Goal: Transaction & Acquisition: Book appointment/travel/reservation

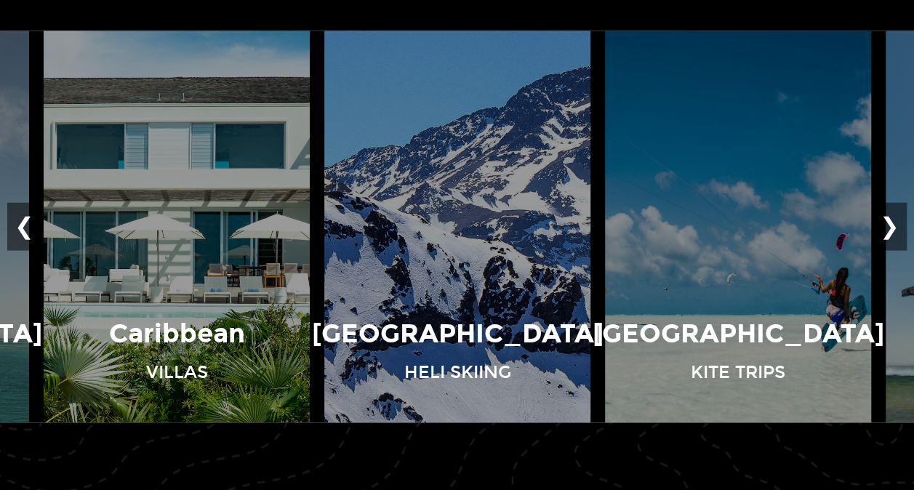
scroll to position [1007, 0]
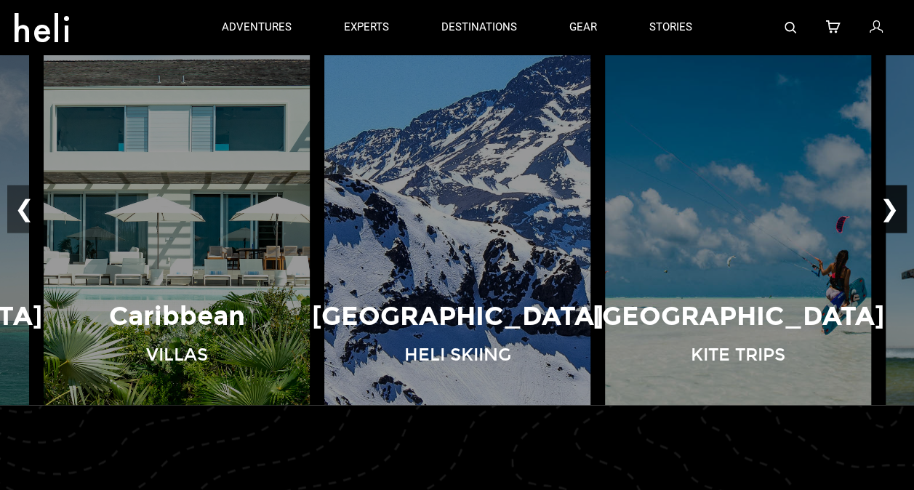
click at [897, 207] on button "❯" at bounding box center [890, 209] width 34 height 48
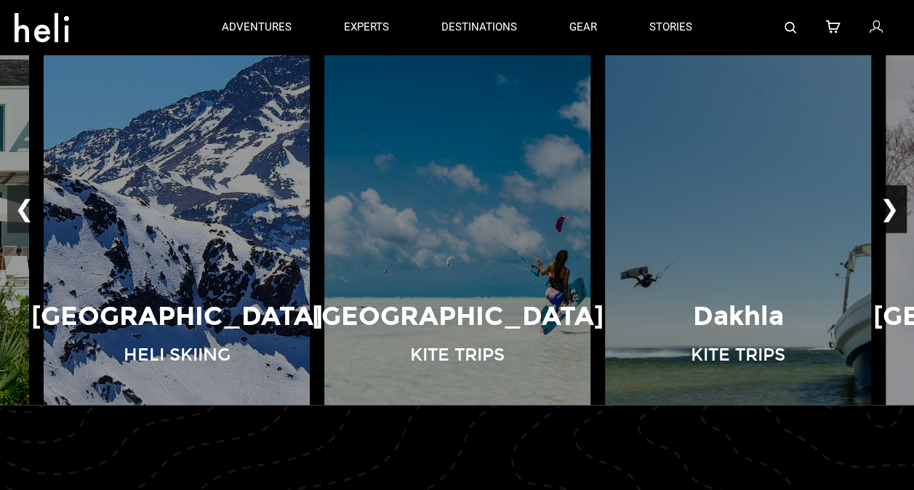
click at [897, 207] on button "❯" at bounding box center [890, 209] width 34 height 48
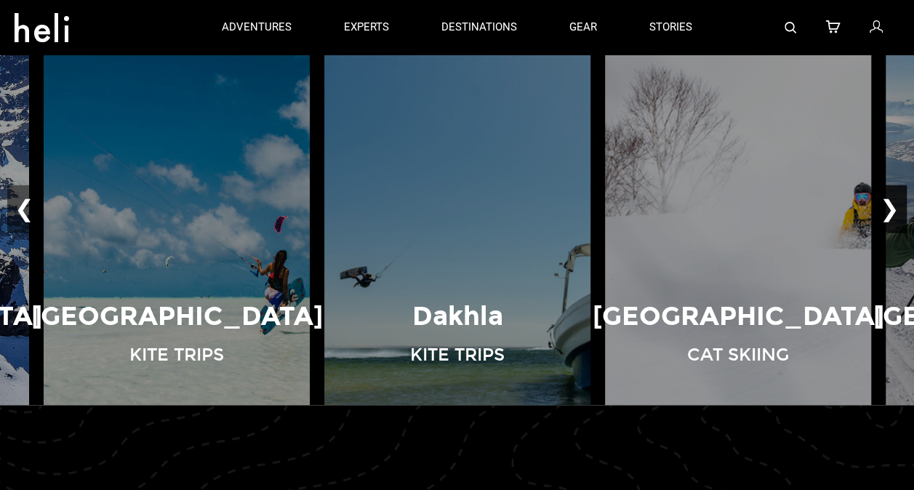
click at [897, 207] on button "❯" at bounding box center [890, 209] width 34 height 48
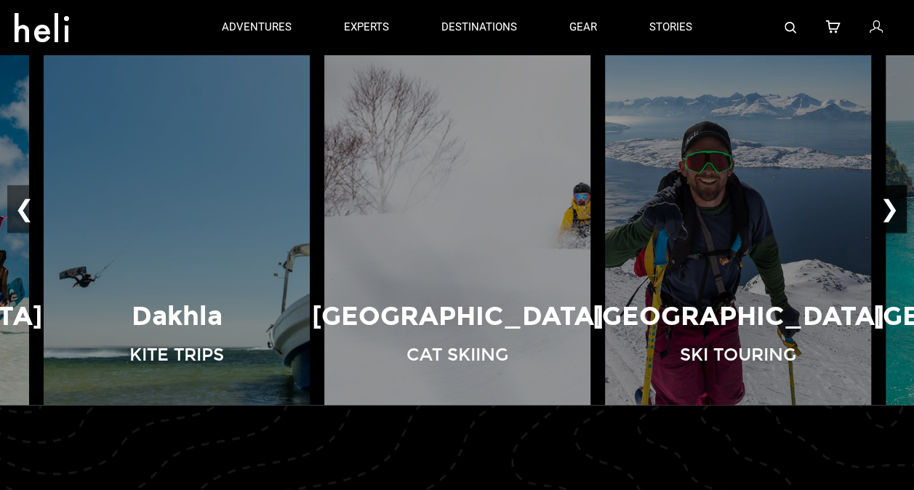
click at [897, 207] on button "❯" at bounding box center [890, 209] width 34 height 48
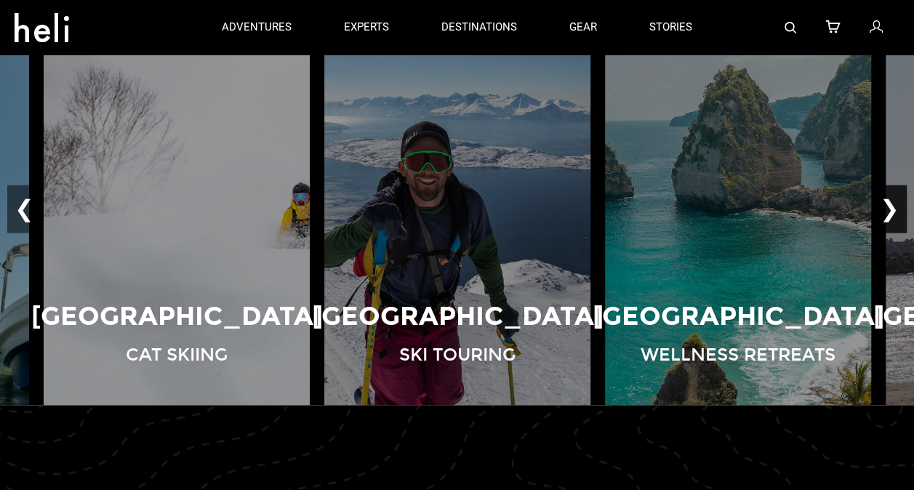
click at [897, 207] on button "❯" at bounding box center [890, 209] width 34 height 48
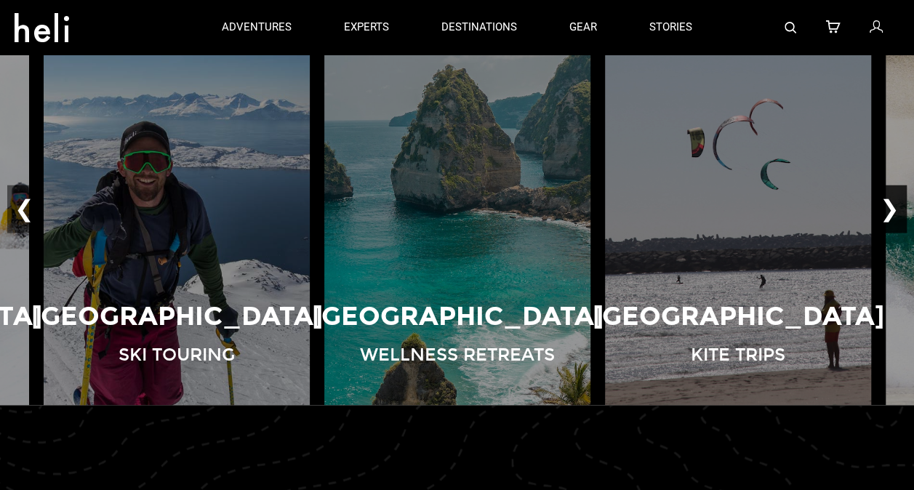
click at [897, 207] on button "❯" at bounding box center [890, 209] width 34 height 48
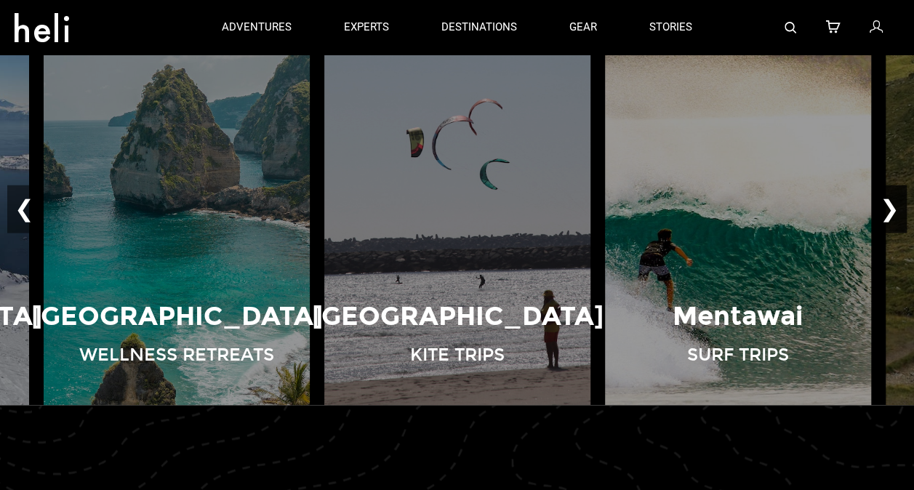
click at [897, 207] on button "❯" at bounding box center [890, 209] width 34 height 48
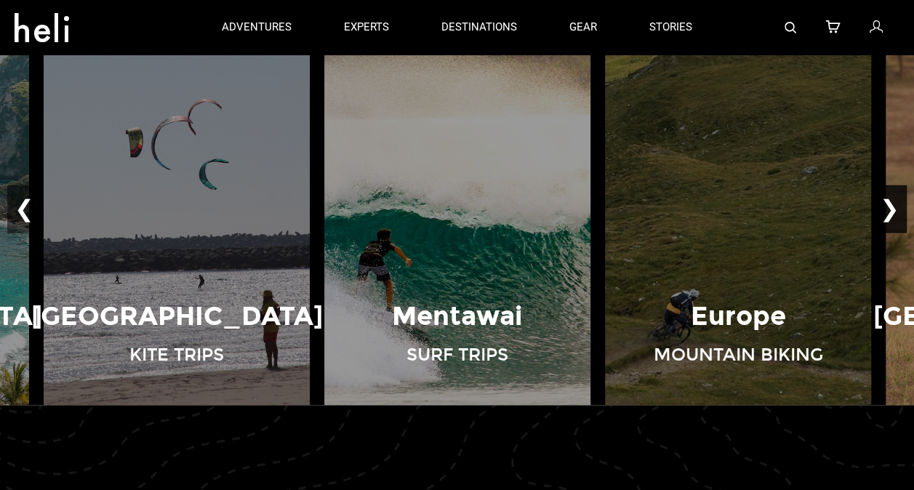
click at [897, 207] on button "❯" at bounding box center [890, 209] width 34 height 48
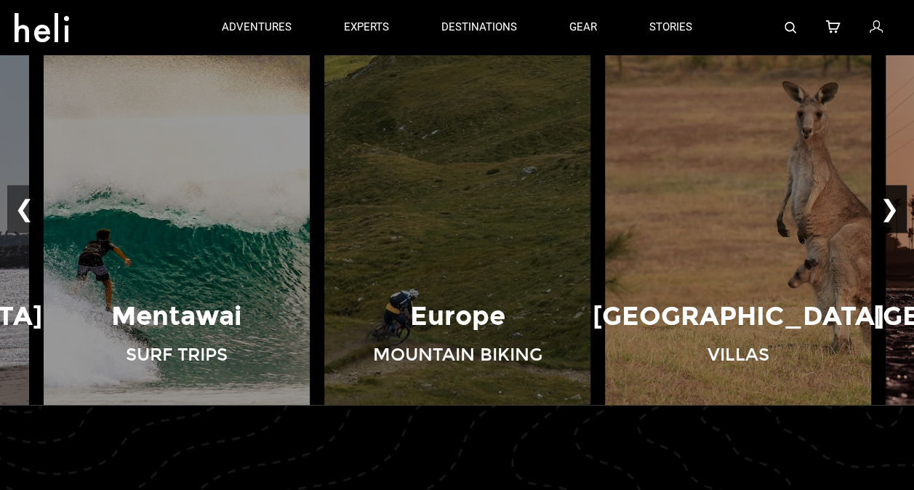
click at [897, 207] on button "❯" at bounding box center [890, 209] width 34 height 48
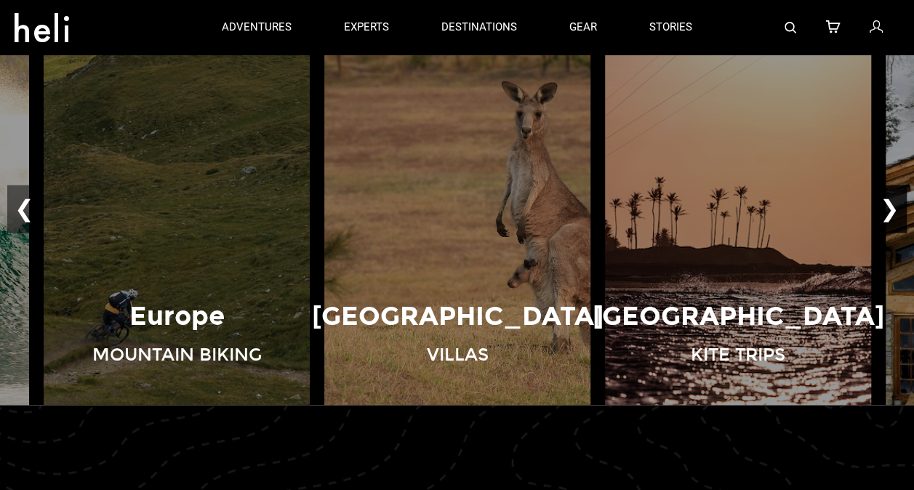
click at [897, 207] on button "❯" at bounding box center [890, 209] width 34 height 48
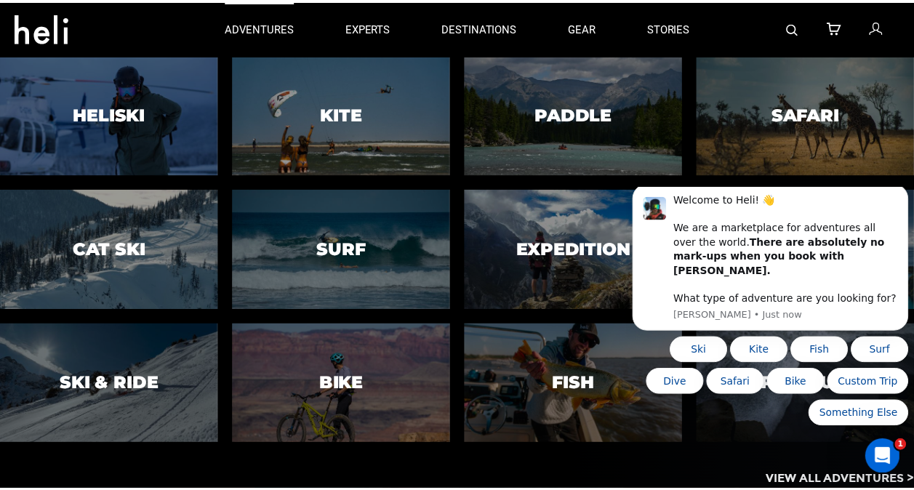
scroll to position [0, 0]
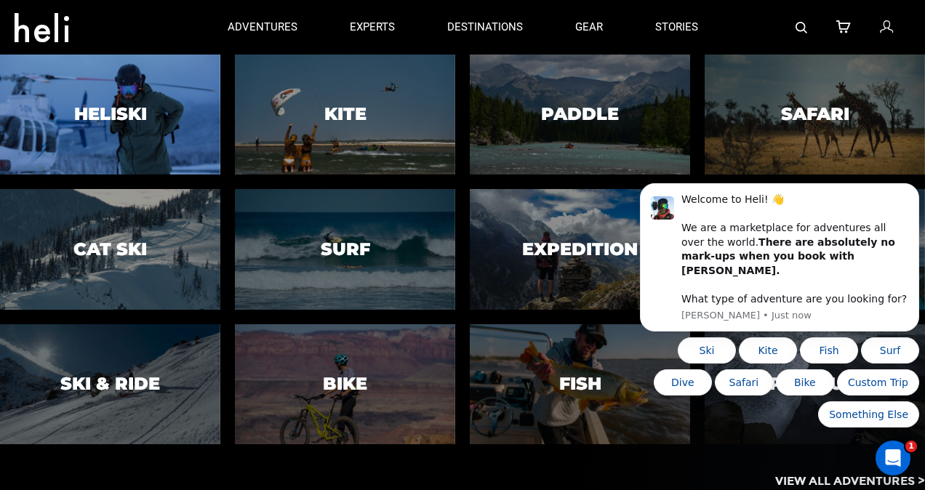
click at [148, 84] on div at bounding box center [110, 114] width 225 height 123
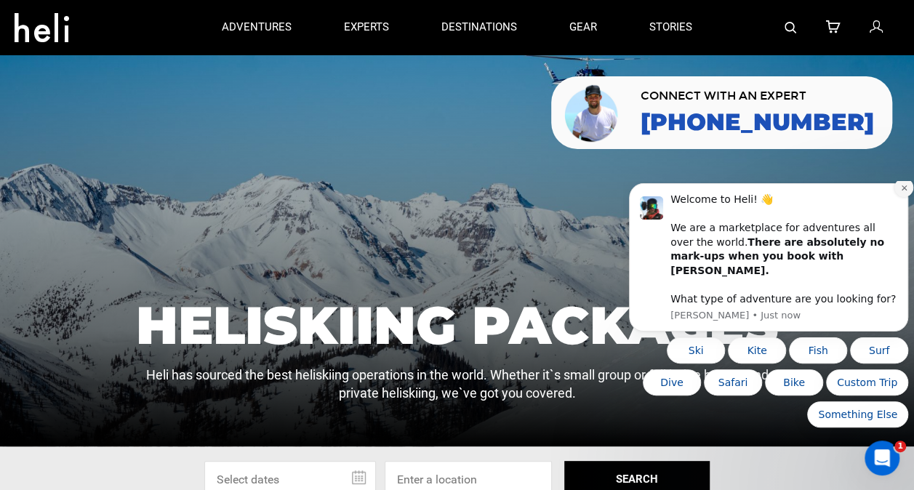
click at [903, 190] on icon "Dismiss notification" at bounding box center [903, 187] width 5 height 5
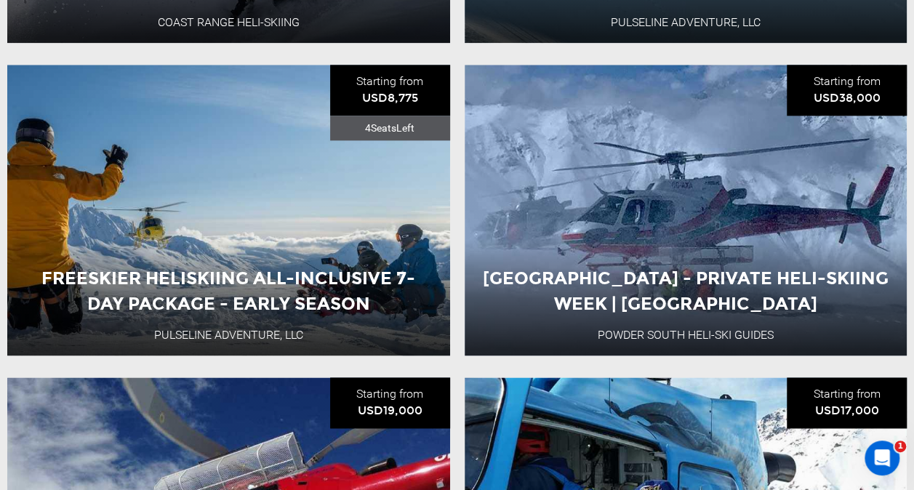
scroll to position [803, 0]
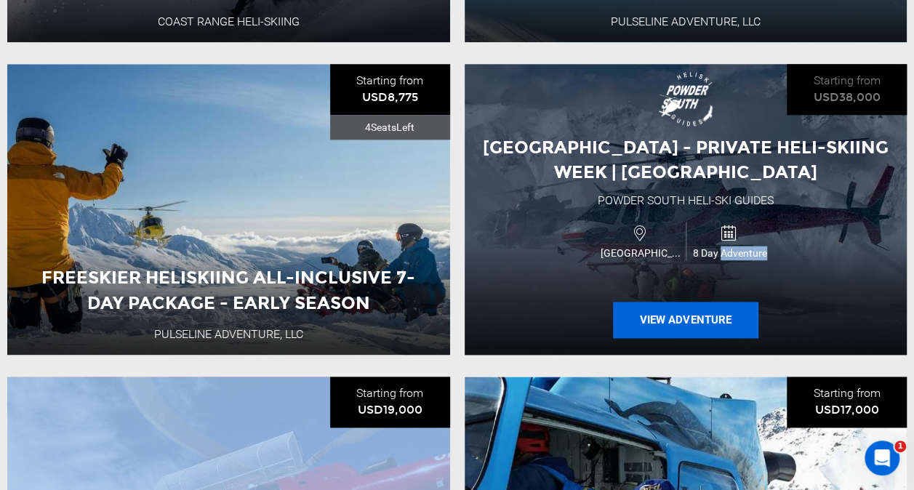
drag, startPoint x: 720, startPoint y: 250, endPoint x: 704, endPoint y: 314, distance: 66.0
click at [704, 314] on div "[GEOGRAPHIC_DATA] - Private Heli-Skiing Week | Patagonia Powder [GEOGRAPHIC_DAT…" at bounding box center [686, 209] width 443 height 291
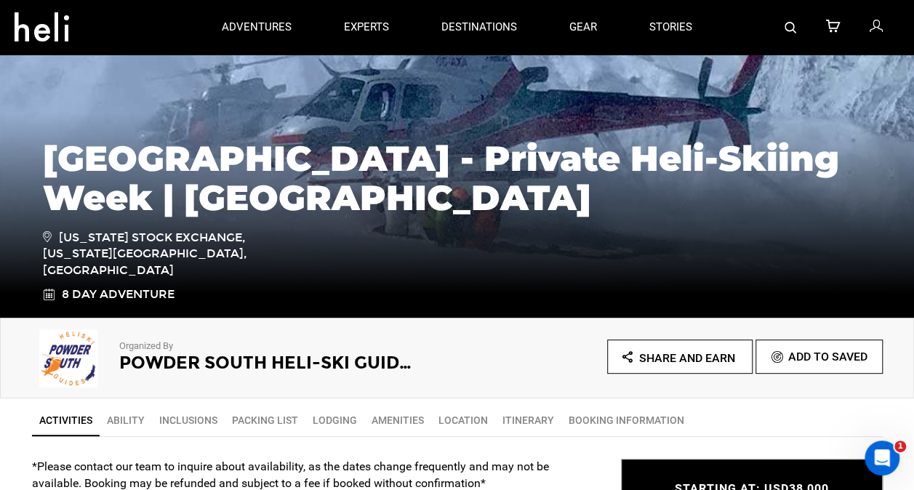
scroll to position [90, 0]
